Goal: Task Accomplishment & Management: Complete application form

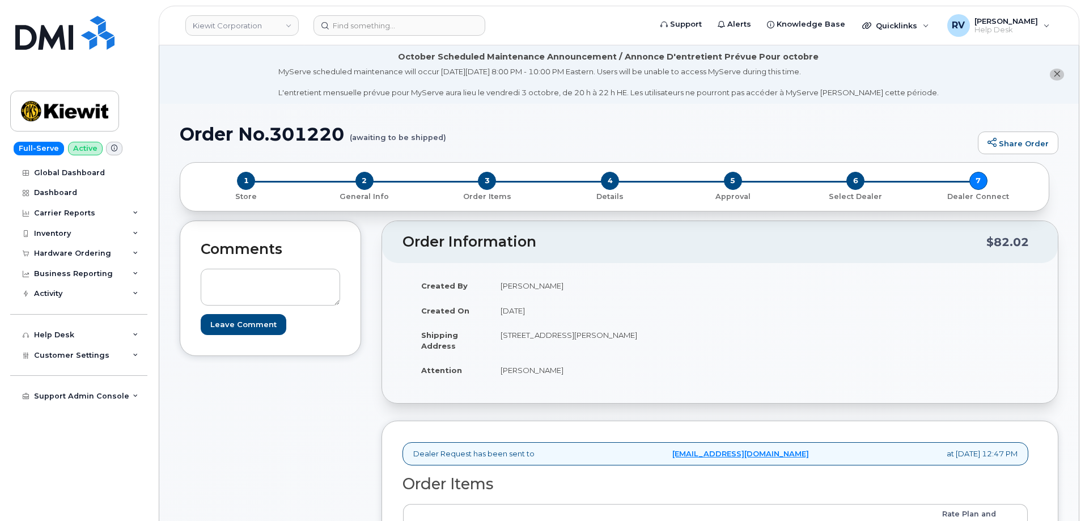
click at [1060, 71] on icon "close notification" at bounding box center [1056, 73] width 7 height 7
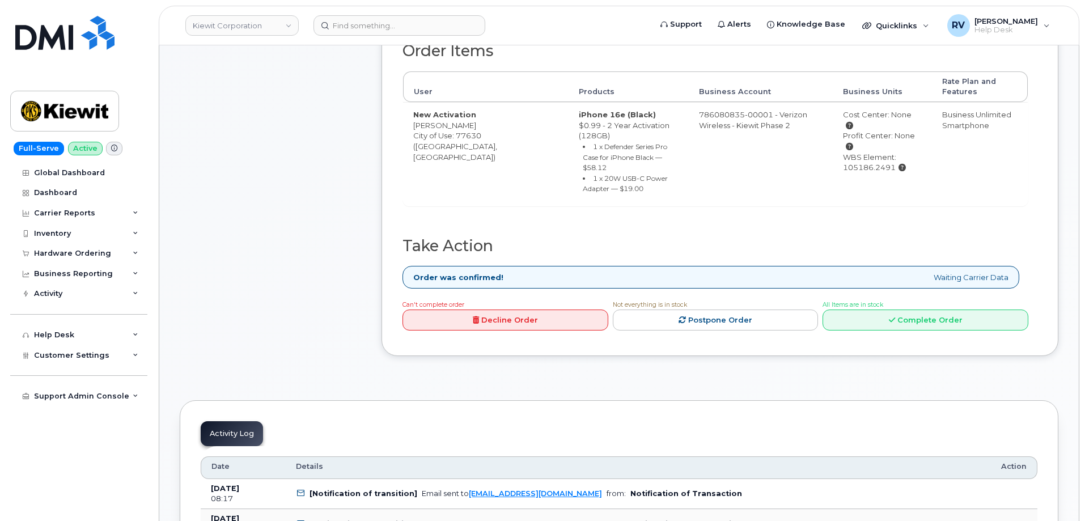
scroll to position [397, 0]
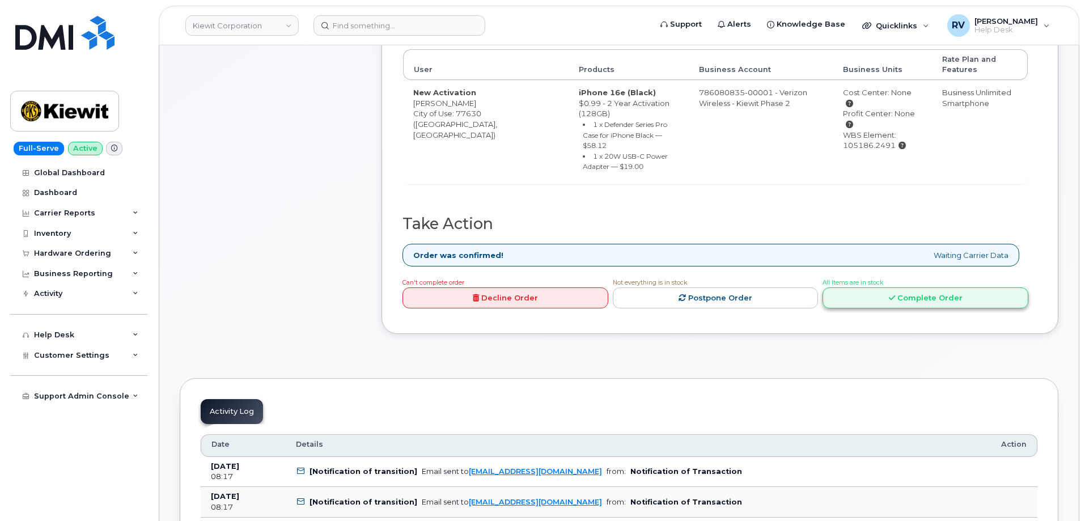
click at [854, 287] on link "Complete Order" at bounding box center [925, 297] width 206 height 21
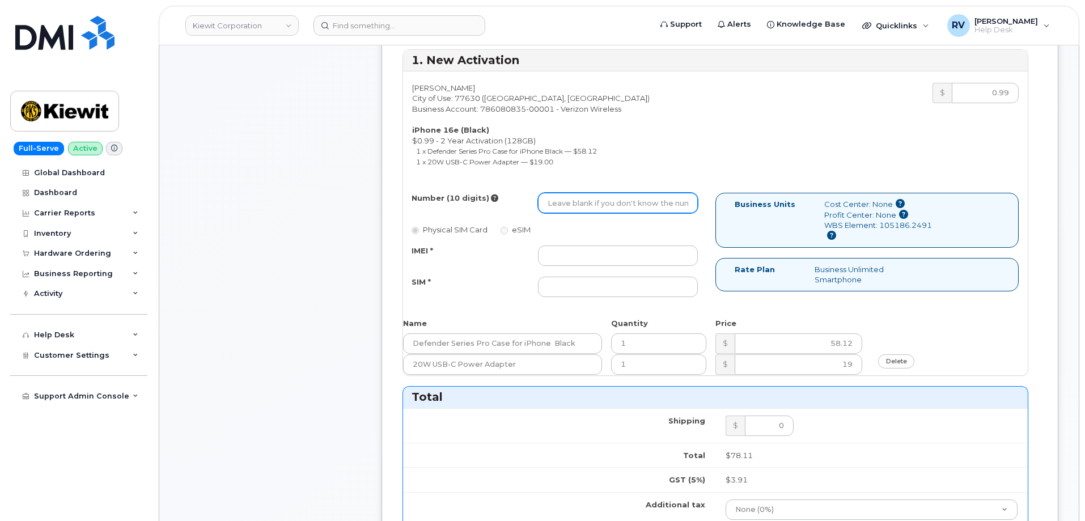
click at [592, 207] on input "Number (10 digits)" at bounding box center [618, 203] width 160 height 20
paste input "409-238-9303"
click at [583, 209] on input "409-238-9303" at bounding box center [618, 203] width 160 height 20
type input "4092389303"
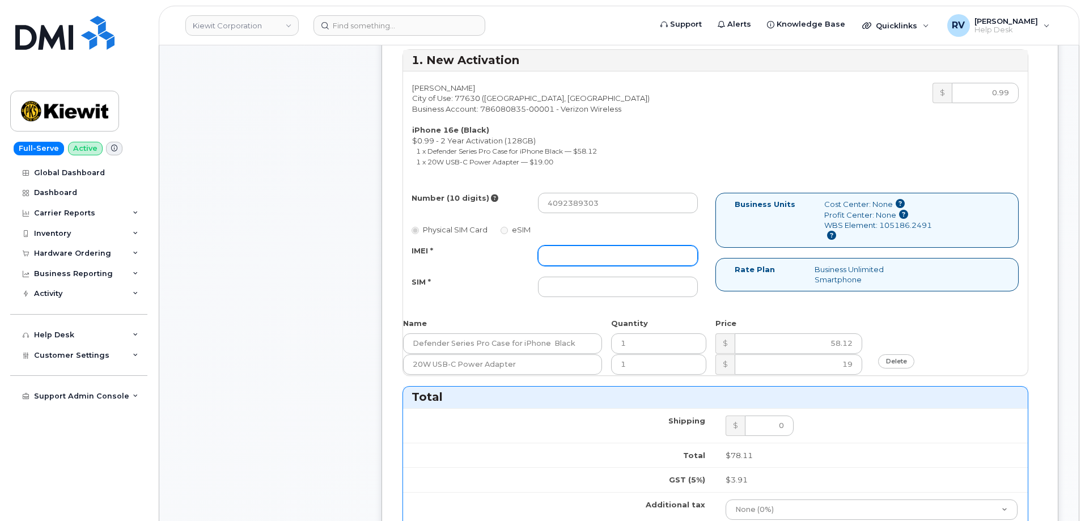
click at [575, 261] on input "IMEI *" at bounding box center [618, 255] width 160 height 20
paste input "353234881623266"
type input "353234881623266"
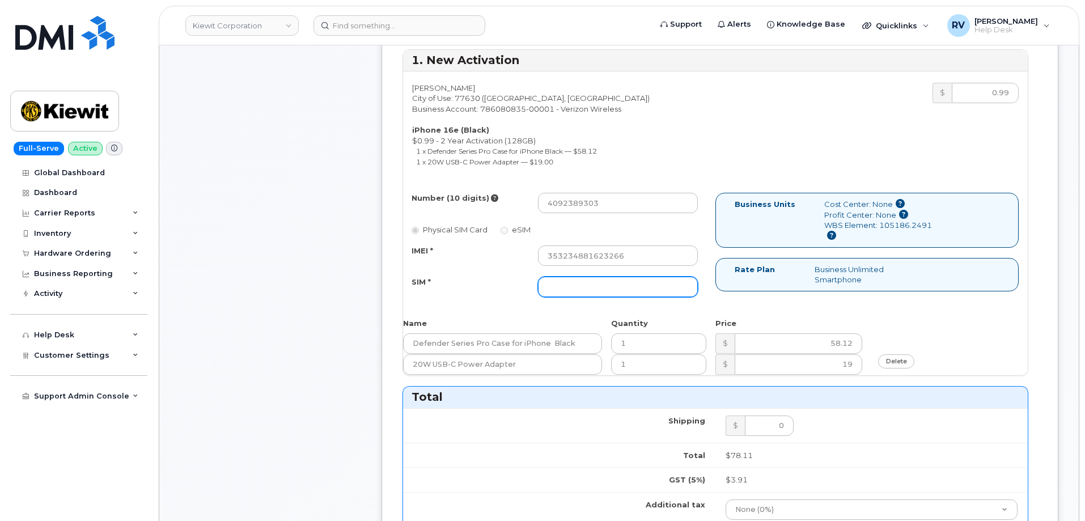
click at [594, 291] on input "SIM *" at bounding box center [618, 287] width 160 height 20
paste input "89043052010008889625010771579390"
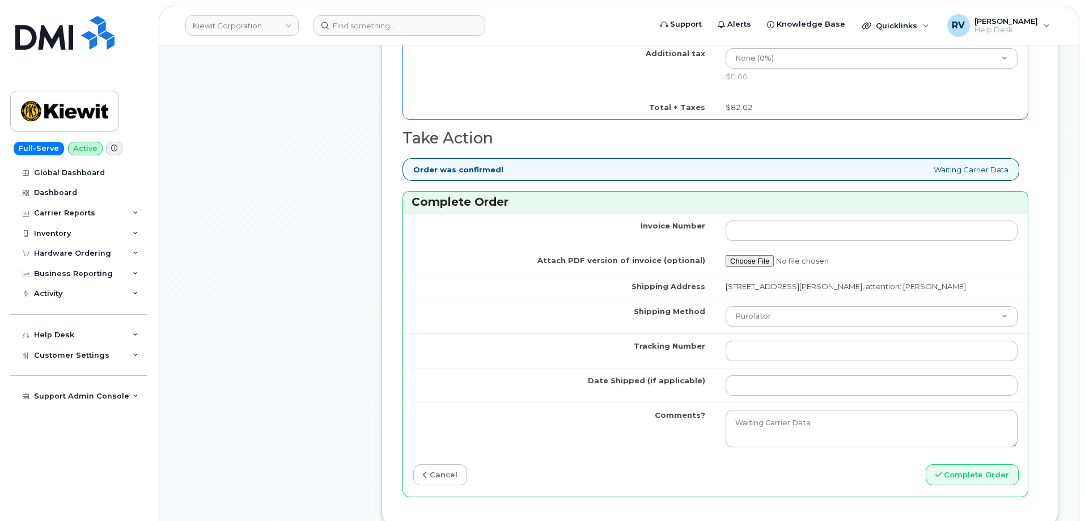
scroll to position [850, 0]
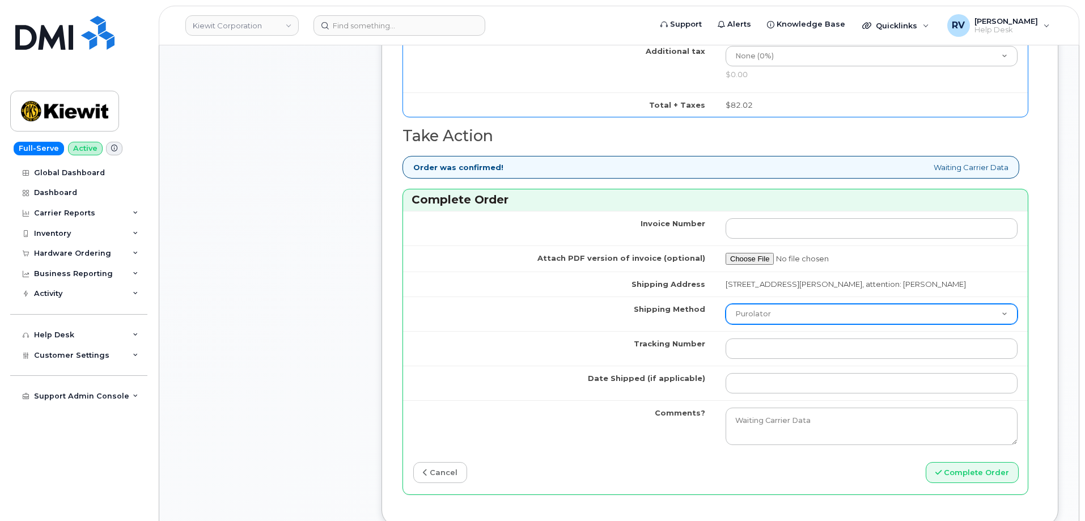
type input "89043052010008889625010771579390"
click at [797, 315] on select "Purolator UPS FedEx Canada Post Courier Other Drop Off Pick Up" at bounding box center [871, 314] width 292 height 20
select select "FedEx"
click at [725, 304] on select "Purolator UPS FedEx Canada Post Courier Other Drop Off Pick Up" at bounding box center [871, 314] width 292 height 20
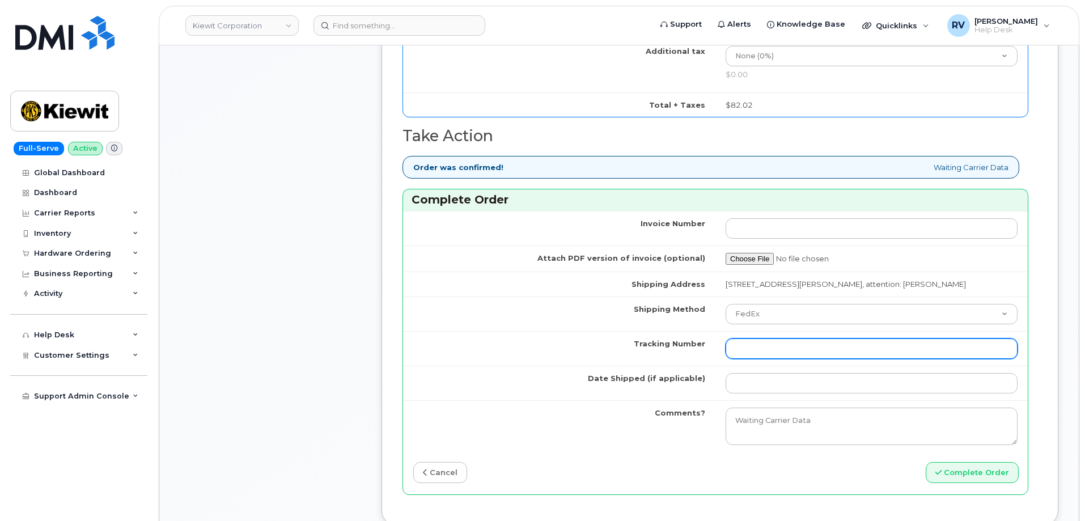
click at [782, 348] on input "Tracking Number" at bounding box center [871, 348] width 292 height 20
paste input "434863176448"
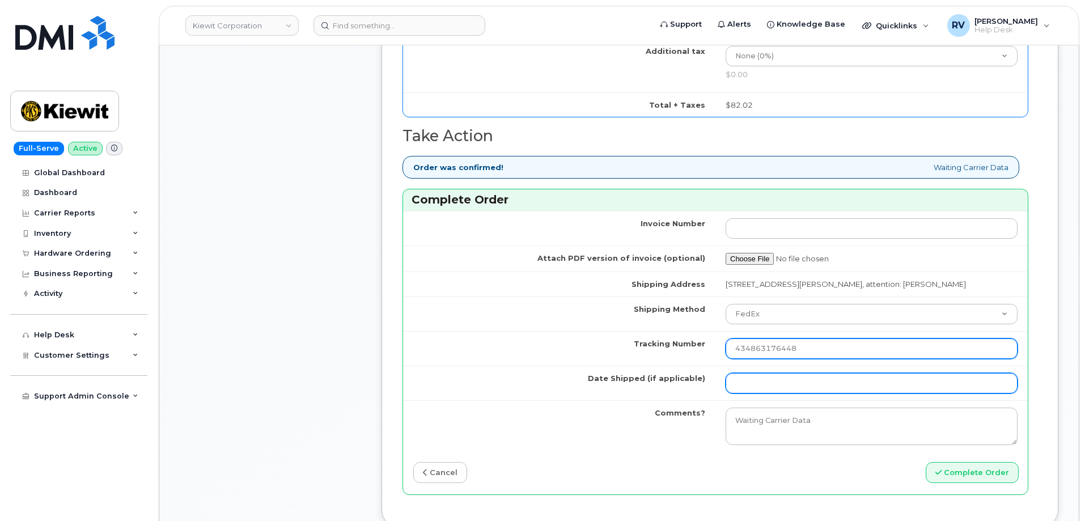
type input "434863176448"
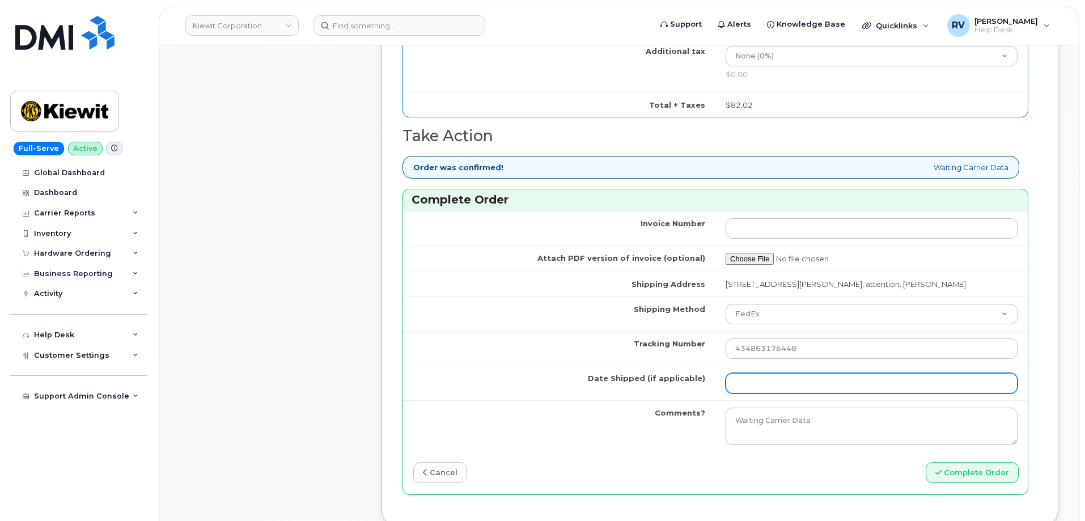
drag, startPoint x: 777, startPoint y: 378, endPoint x: 772, endPoint y: 370, distance: 9.4
click at [777, 378] on input "Date Shipped (if applicable)" at bounding box center [871, 383] width 292 height 20
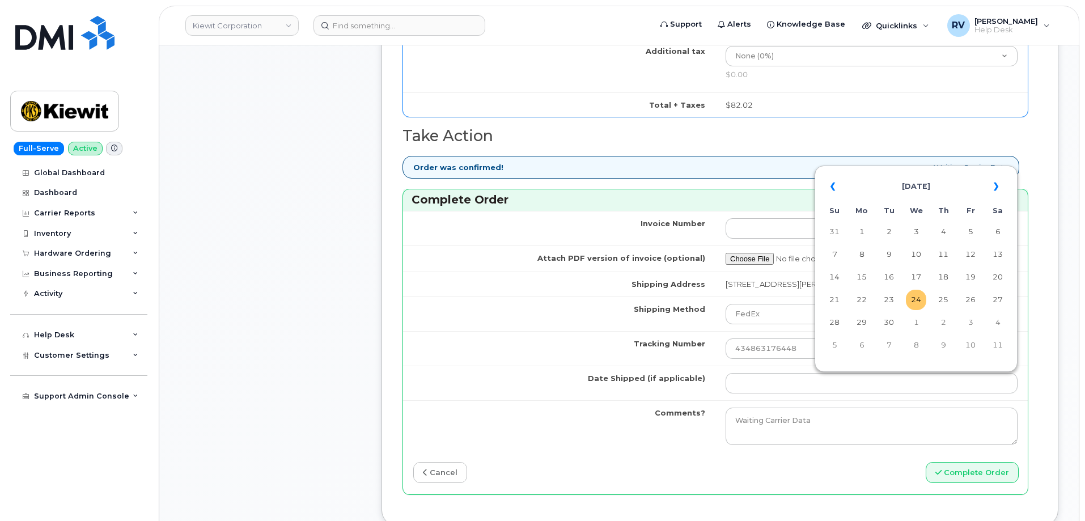
drag, startPoint x: 917, startPoint y: 300, endPoint x: 918, endPoint y: 309, distance: 9.8
click at [917, 300] on td "24" at bounding box center [916, 300] width 20 height 20
type input "[DATE]"
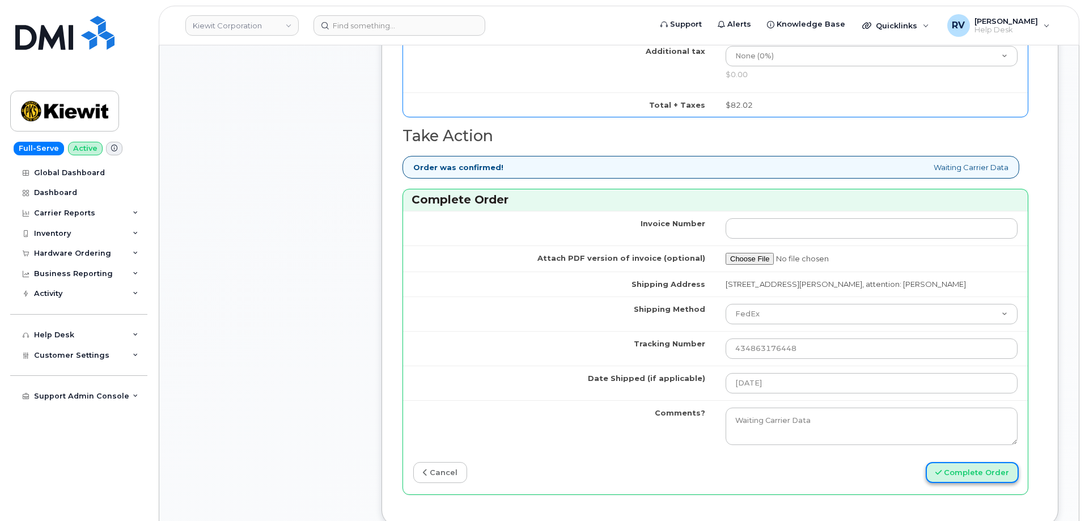
click at [948, 476] on button "Complete Order" at bounding box center [972, 472] width 93 height 21
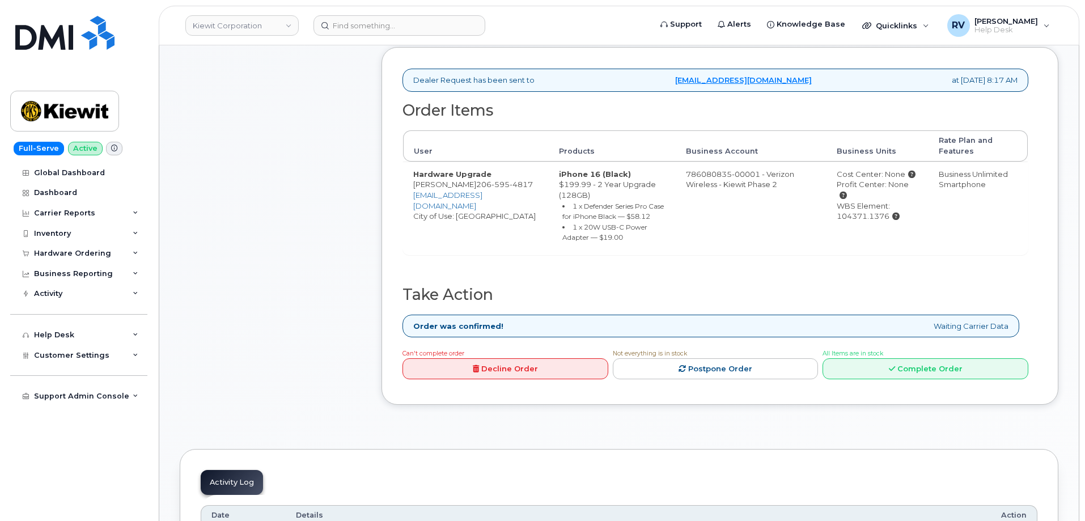
scroll to position [453, 0]
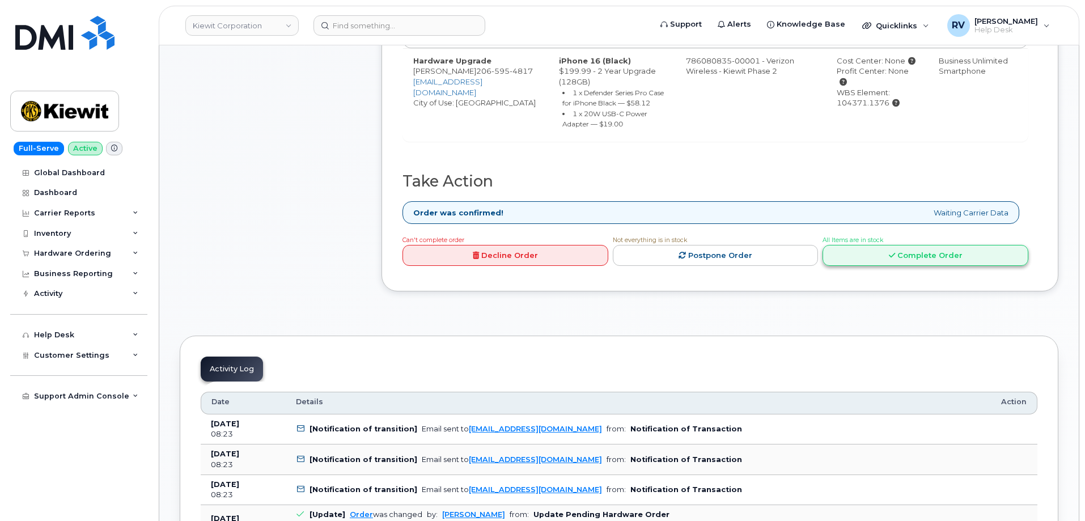
click at [897, 256] on link "Complete Order" at bounding box center [925, 255] width 206 height 21
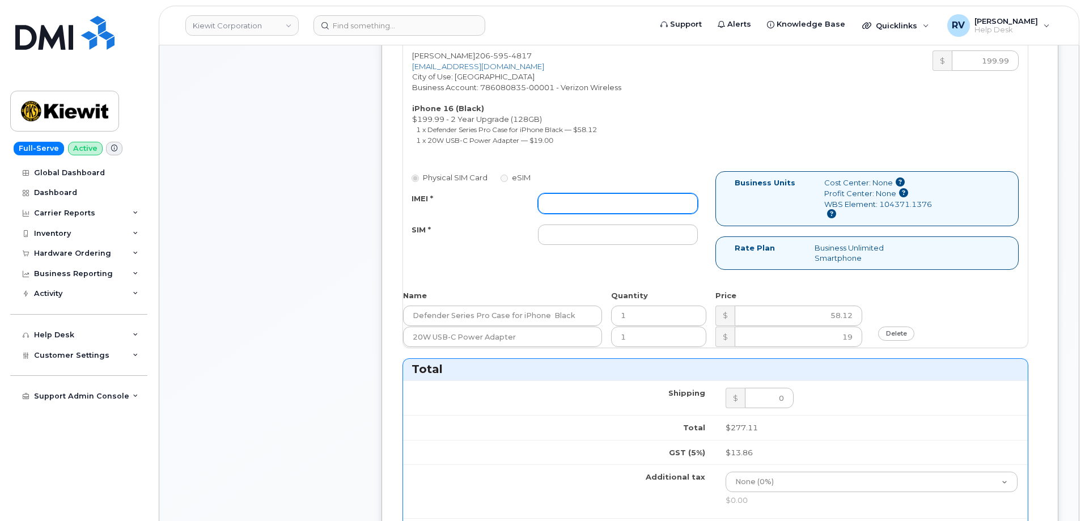
click at [596, 206] on input "IMEI *" at bounding box center [618, 203] width 160 height 20
paste input "351888978389230"
type input "351888978389230"
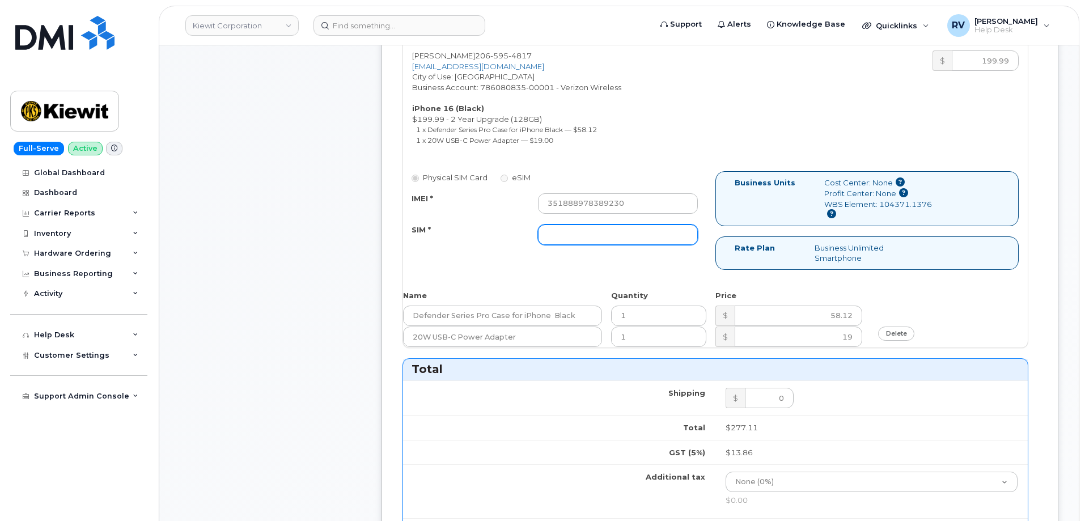
click at [598, 234] on input "SIM *" at bounding box center [618, 234] width 160 height 20
paste input "89049032007408885100217431362441"
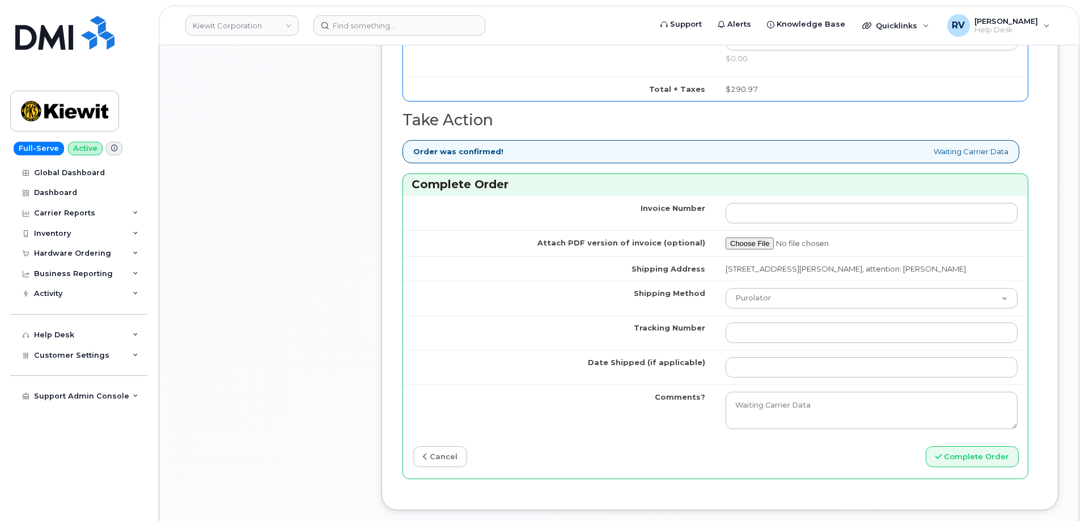
scroll to position [907, 0]
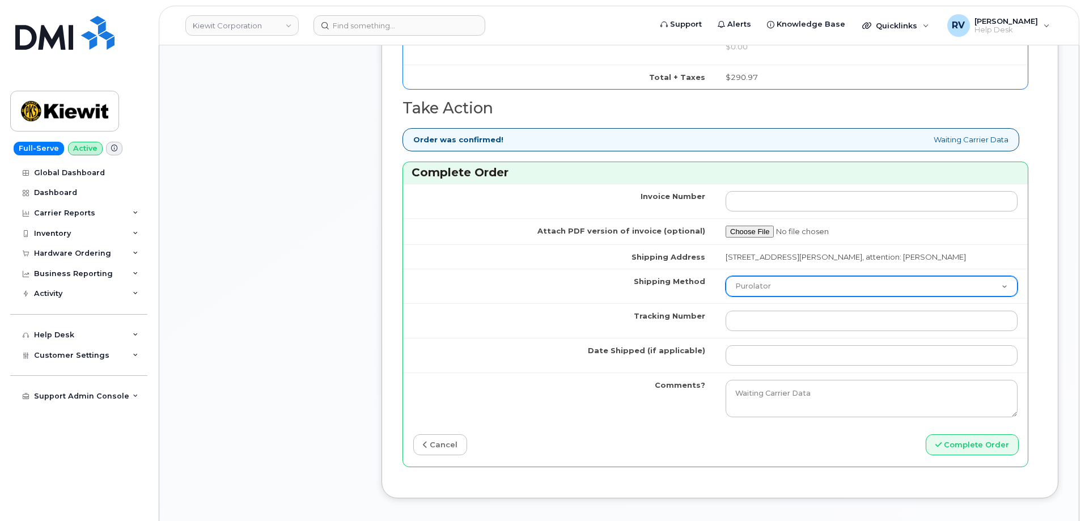
type input "89049032007408885100217431362441"
click at [780, 296] on select "Purolator UPS FedEx Canada Post Courier Other Drop Off Pick Up" at bounding box center [871, 286] width 292 height 20
select select "FedEx"
click at [725, 286] on select "Purolator UPS FedEx Canada Post Courier Other Drop Off Pick Up" at bounding box center [871, 286] width 292 height 20
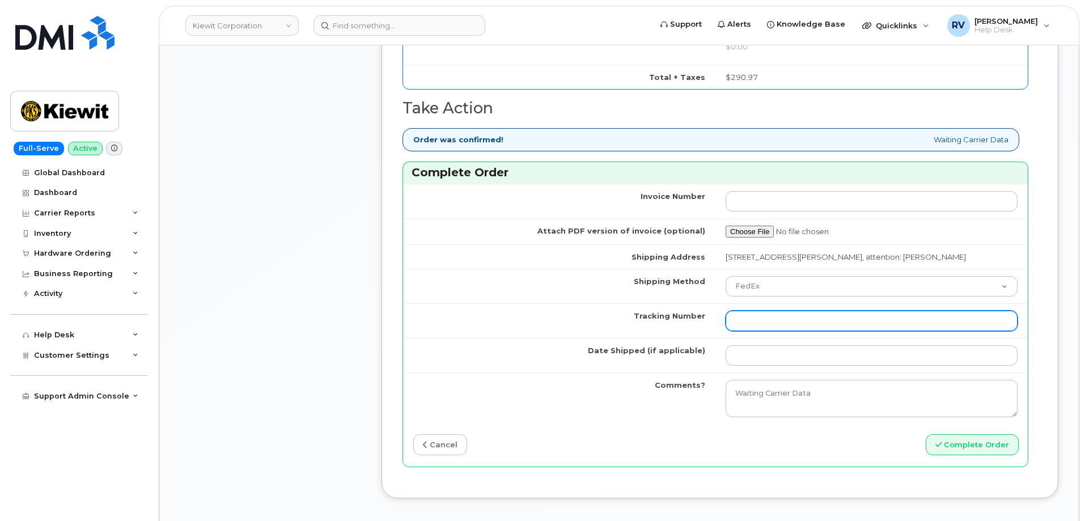
click at [846, 331] on input "Tracking Number" at bounding box center [871, 321] width 292 height 20
paste input "434863176459"
type input "434863176459"
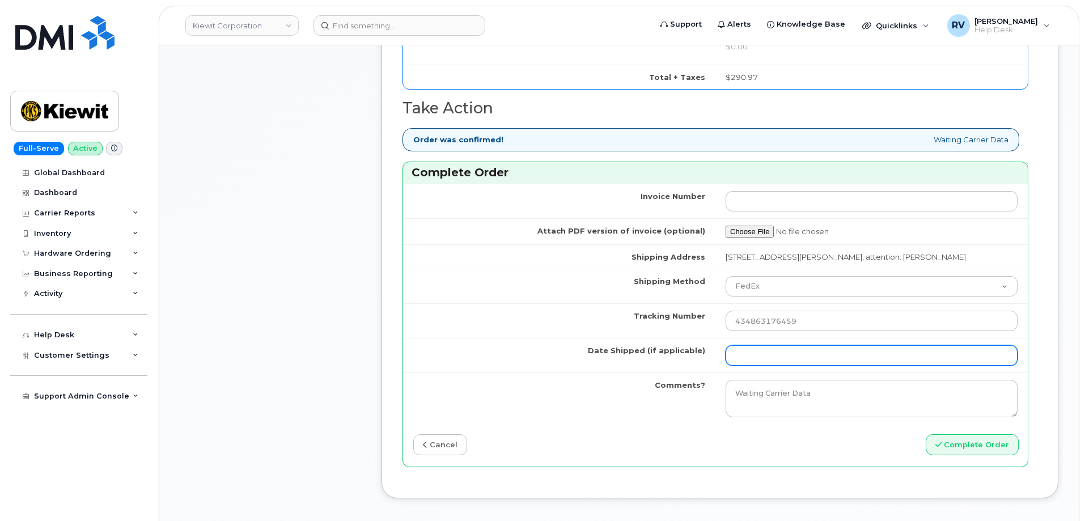
click at [765, 366] on input "Date Shipped (if applicable)" at bounding box center [871, 355] width 292 height 20
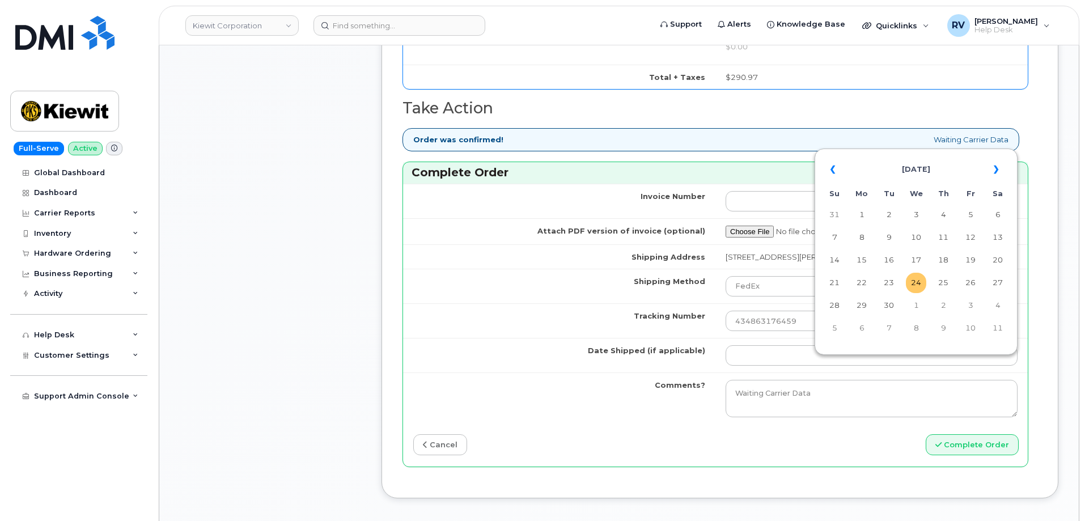
click at [918, 284] on td "24" at bounding box center [916, 283] width 20 height 20
type input "[DATE]"
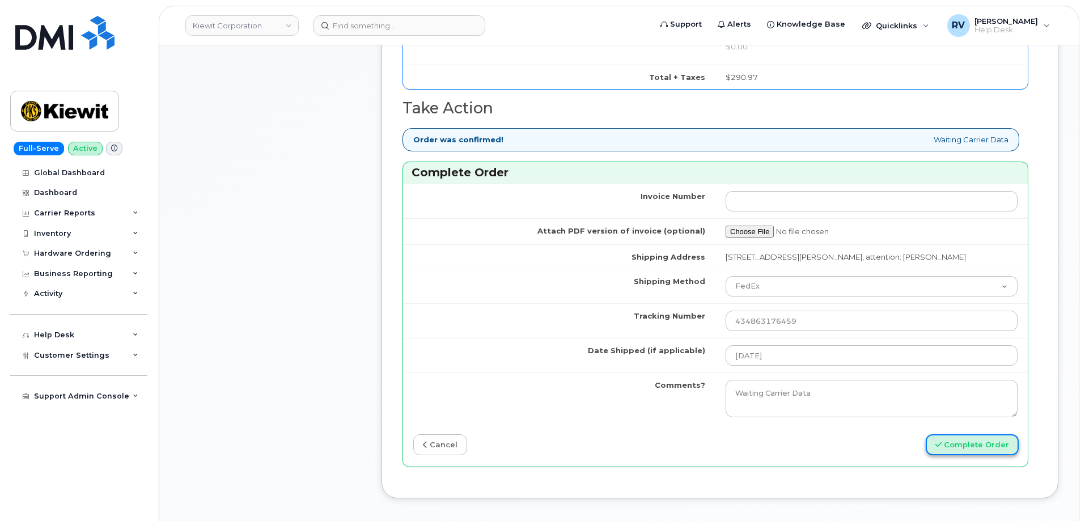
click at [957, 455] on button "Complete Order" at bounding box center [972, 444] width 93 height 21
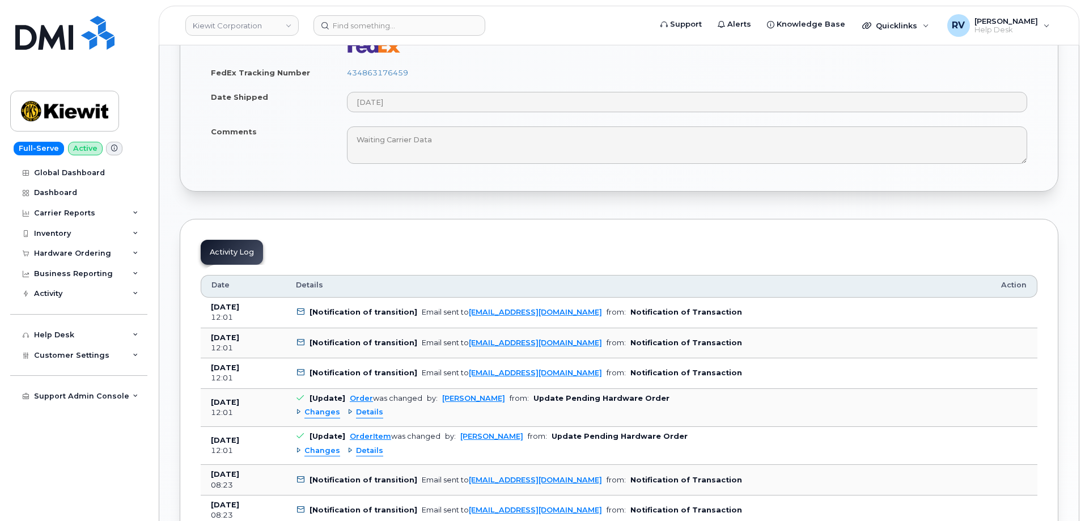
scroll to position [737, 0]
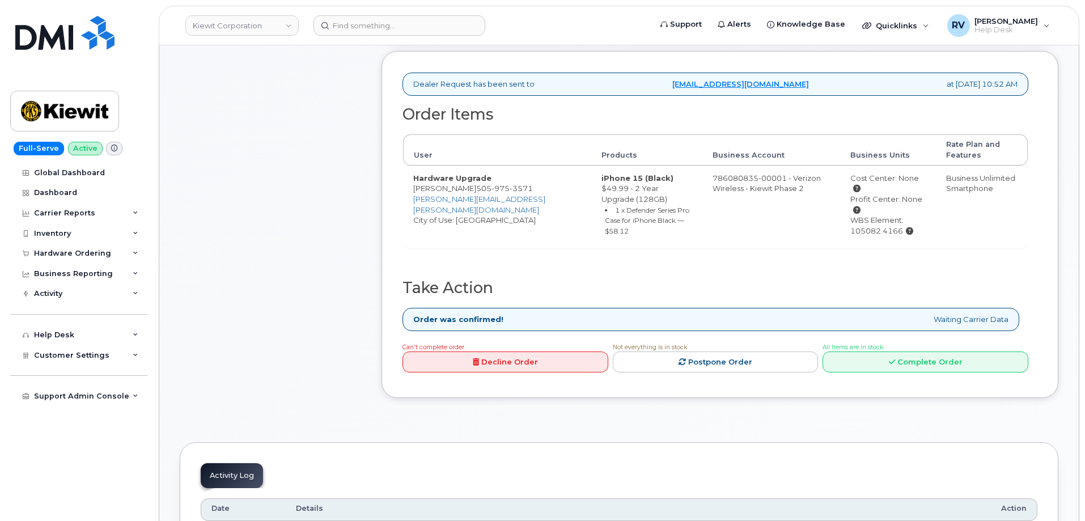
scroll to position [340, 0]
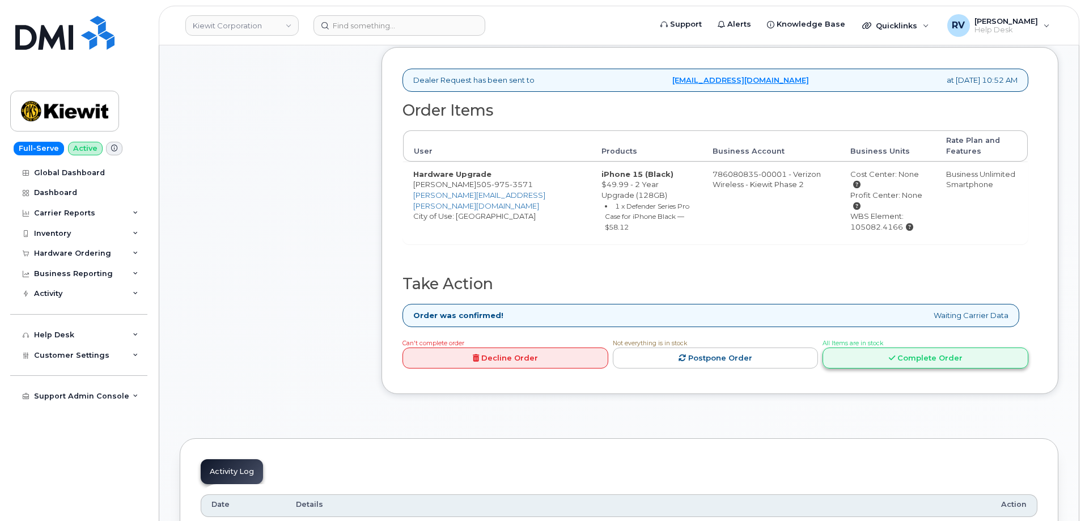
click at [882, 360] on link "Complete Order" at bounding box center [925, 357] width 206 height 21
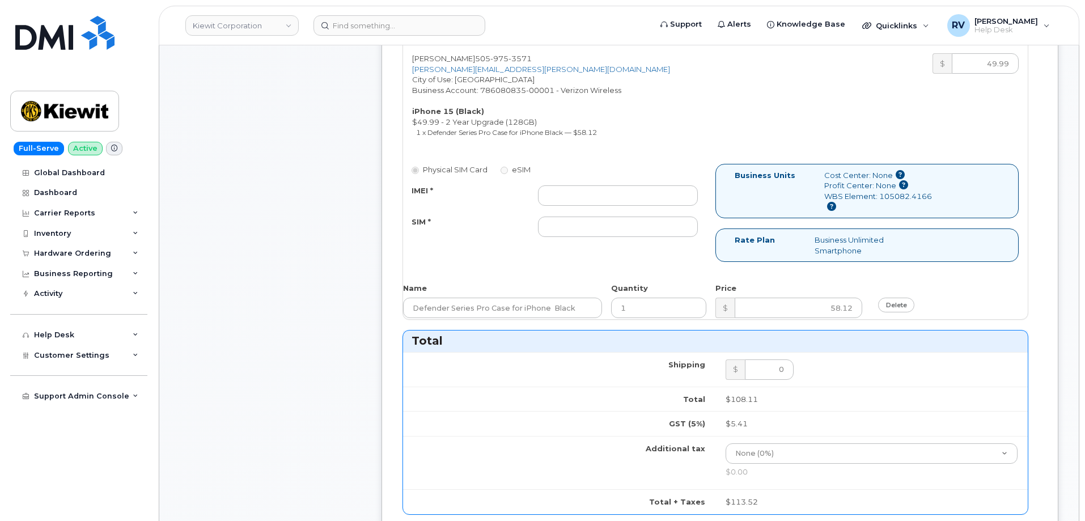
scroll to position [453, 0]
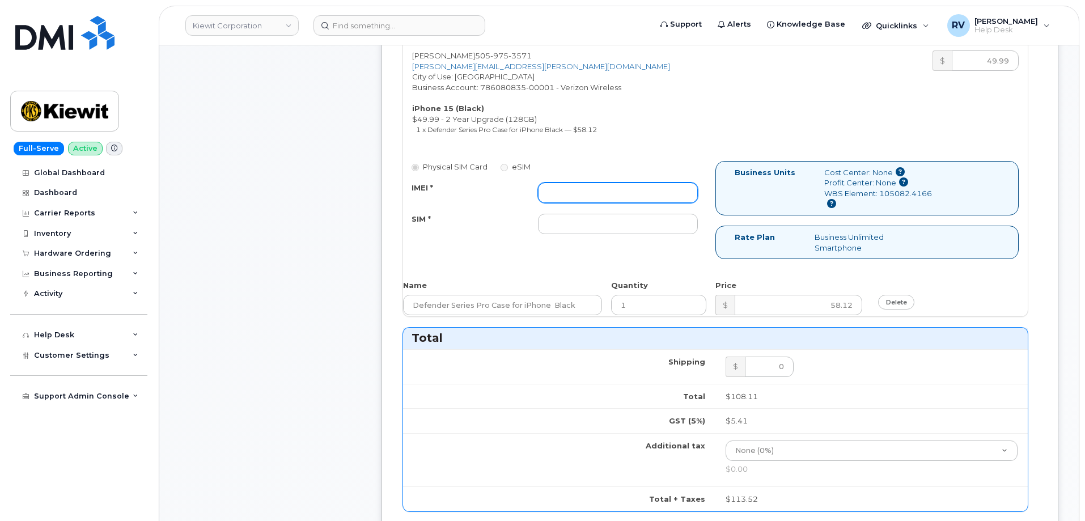
click at [615, 190] on input "IMEI *" at bounding box center [618, 193] width 160 height 20
paste input "357491839358140"
type input "357491839358140"
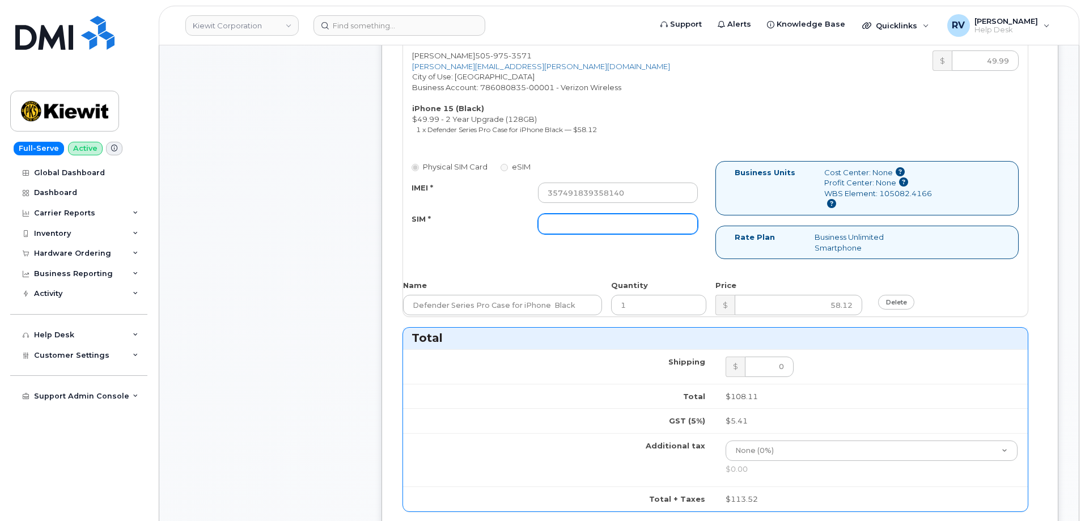
click at [587, 222] on input "SIM *" at bounding box center [618, 224] width 160 height 20
paste input "89049032007208888800212021665097"
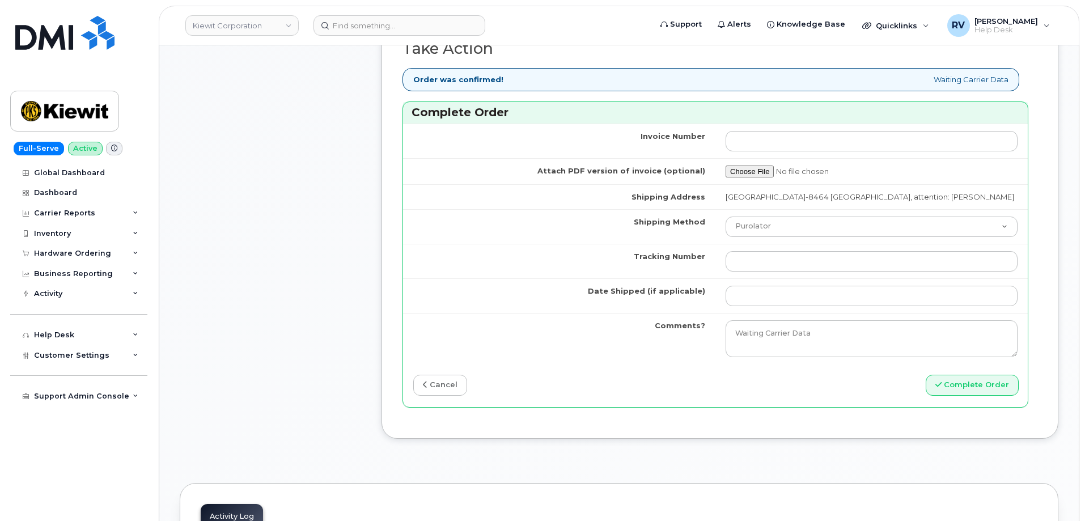
scroll to position [964, 0]
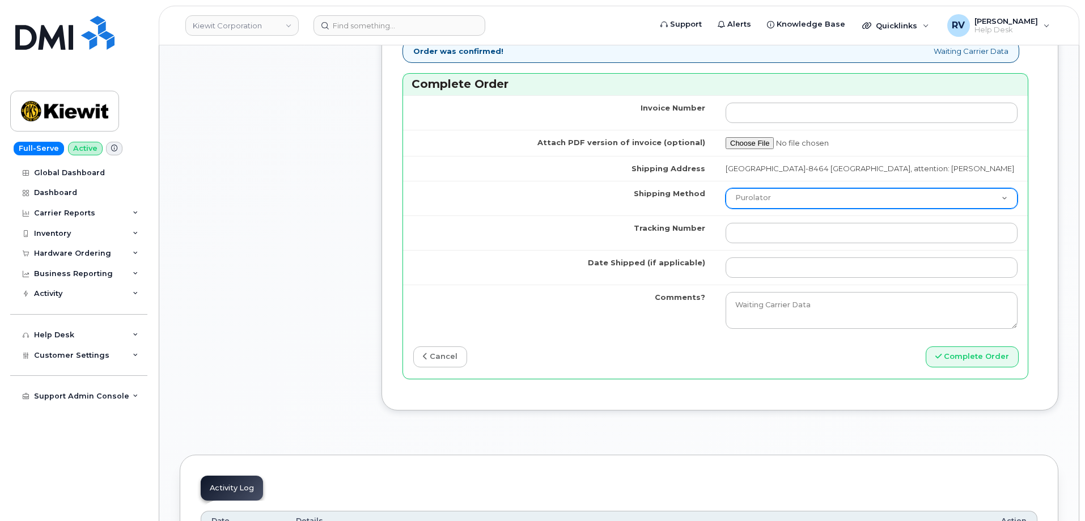
type input "89049032007208888800212021665097"
click at [781, 209] on select "Purolator UPS FedEx Canada Post Courier Other Drop Off Pick Up" at bounding box center [871, 198] width 292 height 20
select select "FedEx"
click at [725, 198] on select "Purolator UPS FedEx Canada Post Courier Other Drop Off Pick Up" at bounding box center [871, 198] width 292 height 20
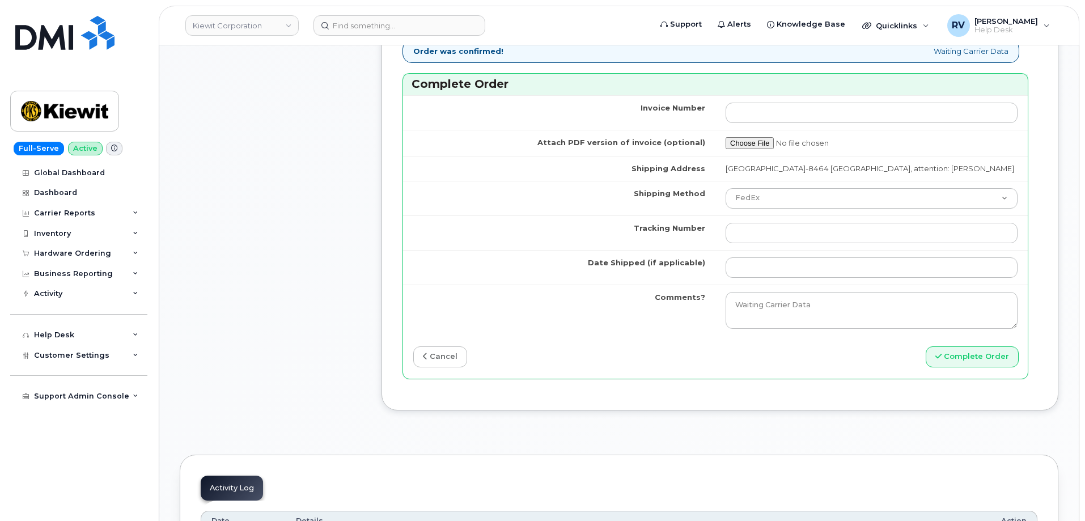
click at [815, 231] on td at bounding box center [871, 232] width 312 height 35
click at [803, 240] on input "Tracking Number" at bounding box center [871, 233] width 292 height 20
paste input "434863176470"
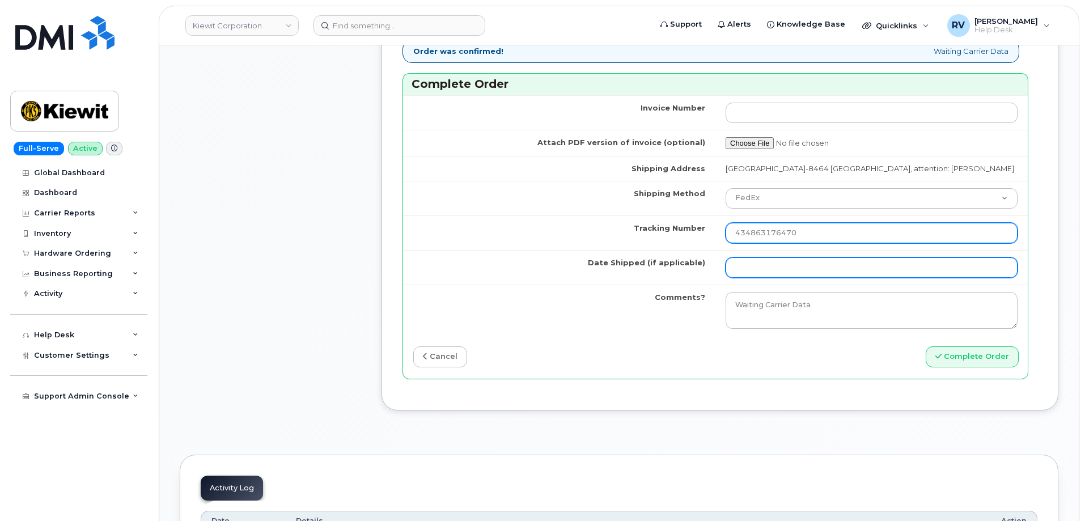
type input "434863176470"
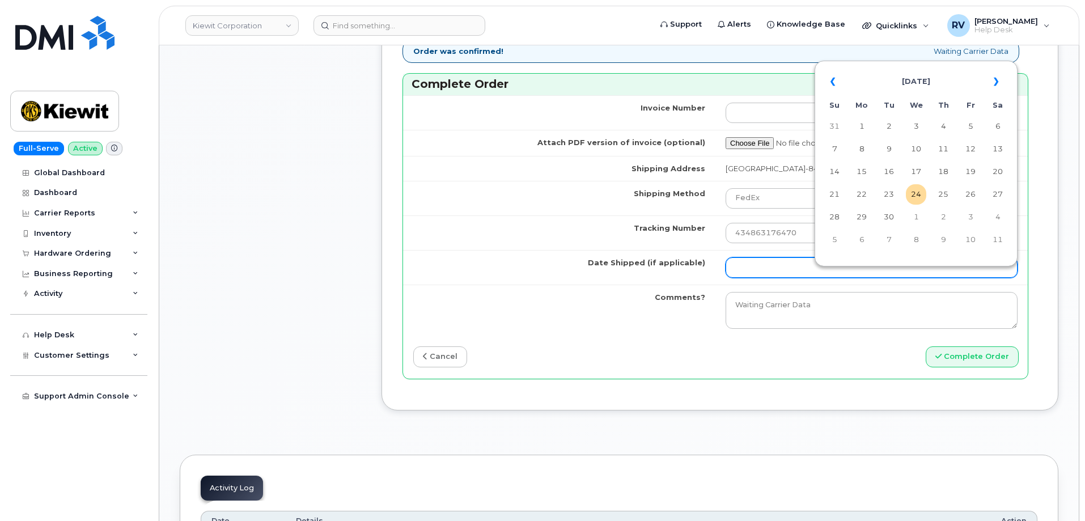
drag, startPoint x: 769, startPoint y: 273, endPoint x: 771, endPoint y: 266, distance: 6.5
click at [769, 273] on input "Date Shipped (if applicable)" at bounding box center [871, 267] width 292 height 20
click at [920, 193] on td "24" at bounding box center [916, 194] width 20 height 20
type input "[DATE]"
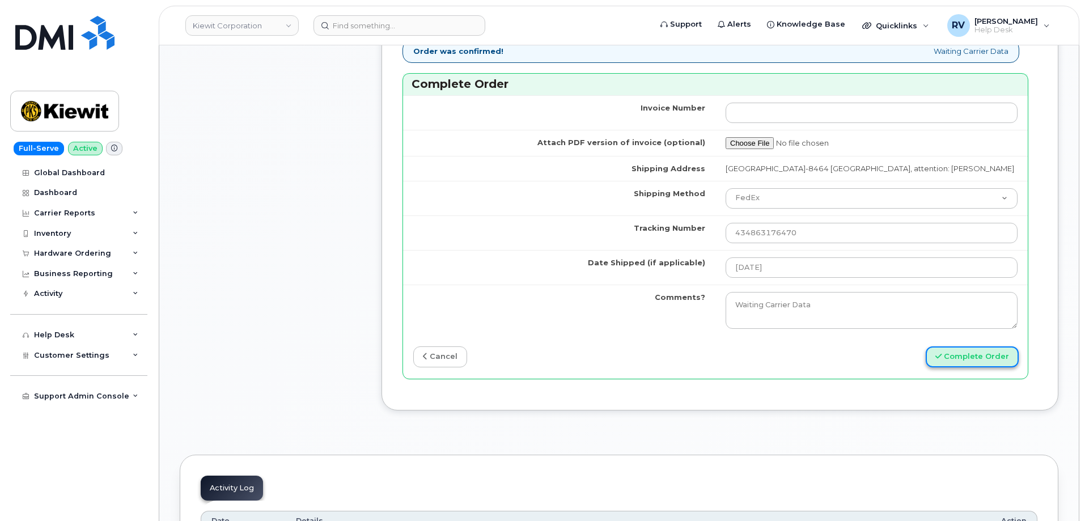
click at [951, 367] on button "Complete Order" at bounding box center [972, 356] width 93 height 21
